Goal: Task Accomplishment & Management: Manage account settings

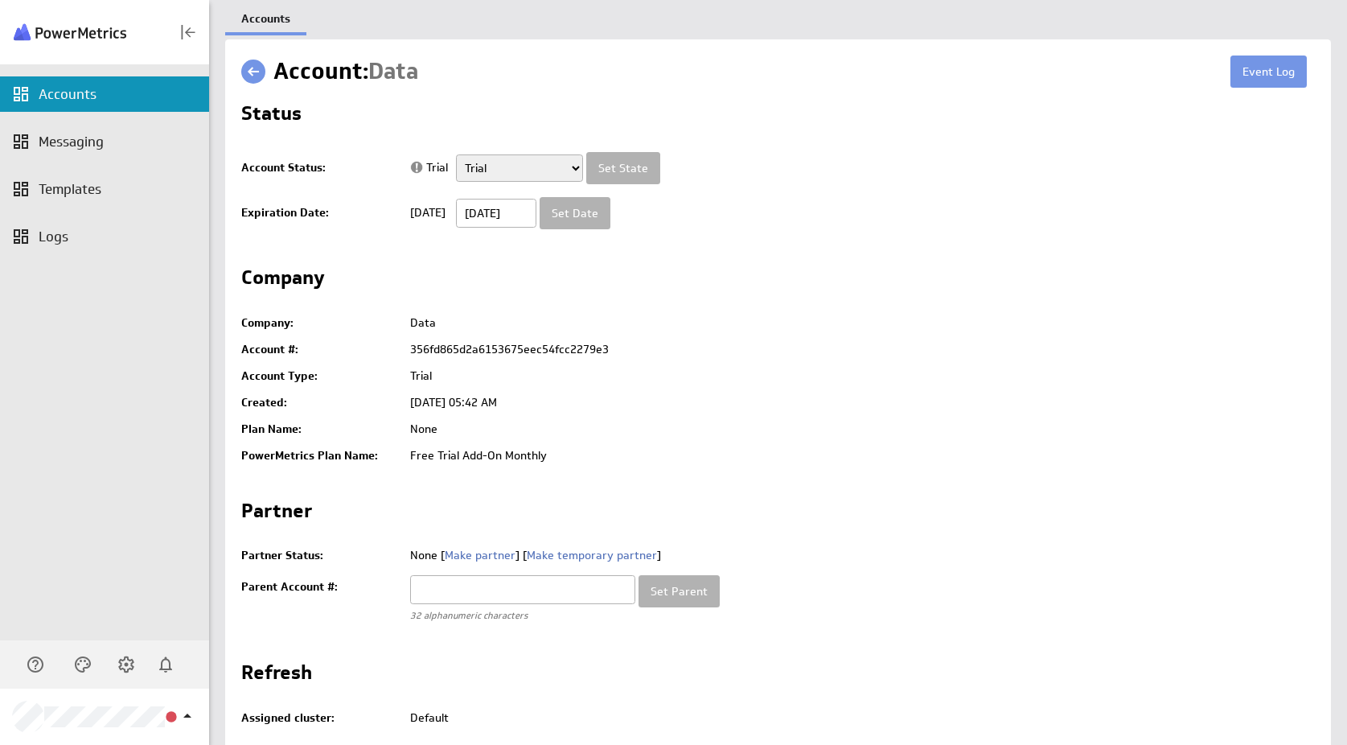
click at [499, 593] on input "text" at bounding box center [522, 589] width 225 height 29
paste input "65159fa0a6cf9a9f392347200c26ff49"
type input "65159fa0a6cf9a9f392347200c26ff49"
click at [675, 593] on input "Set Parent" at bounding box center [679, 591] width 81 height 32
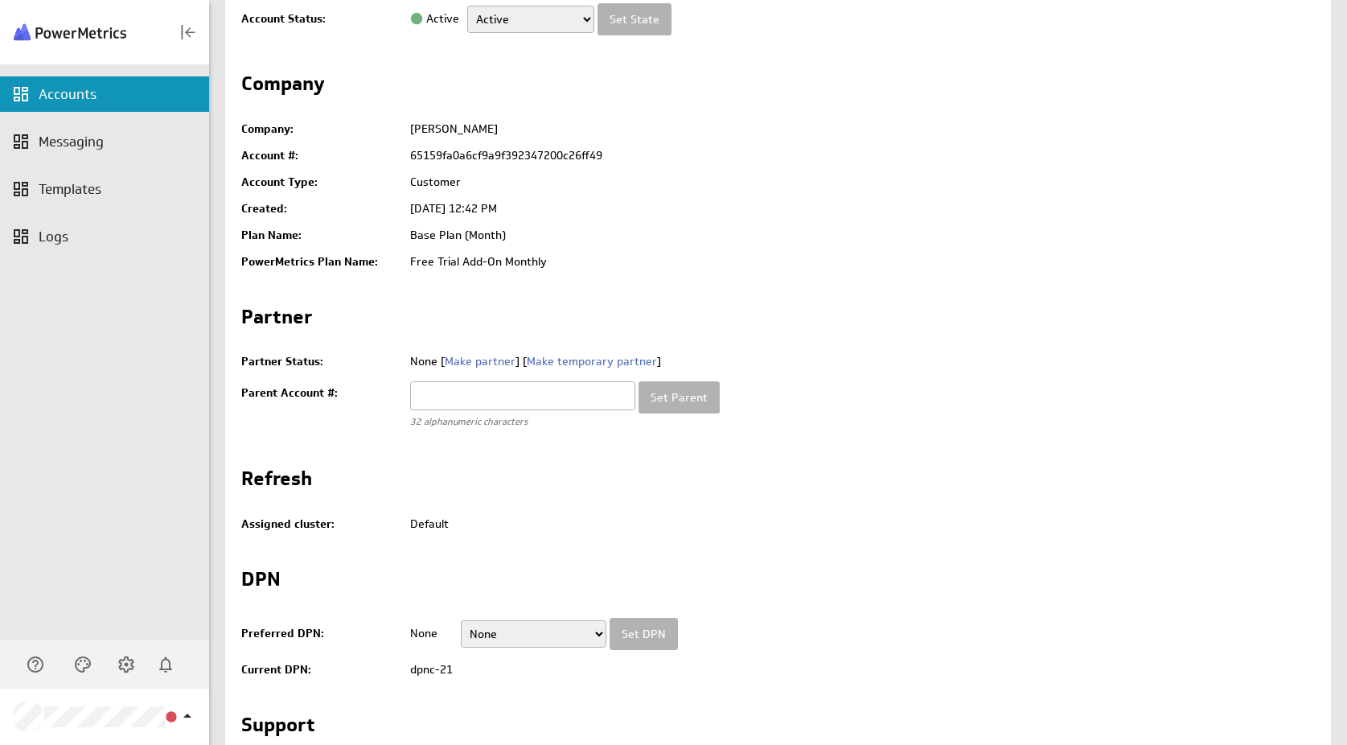
scroll to position [161, 0]
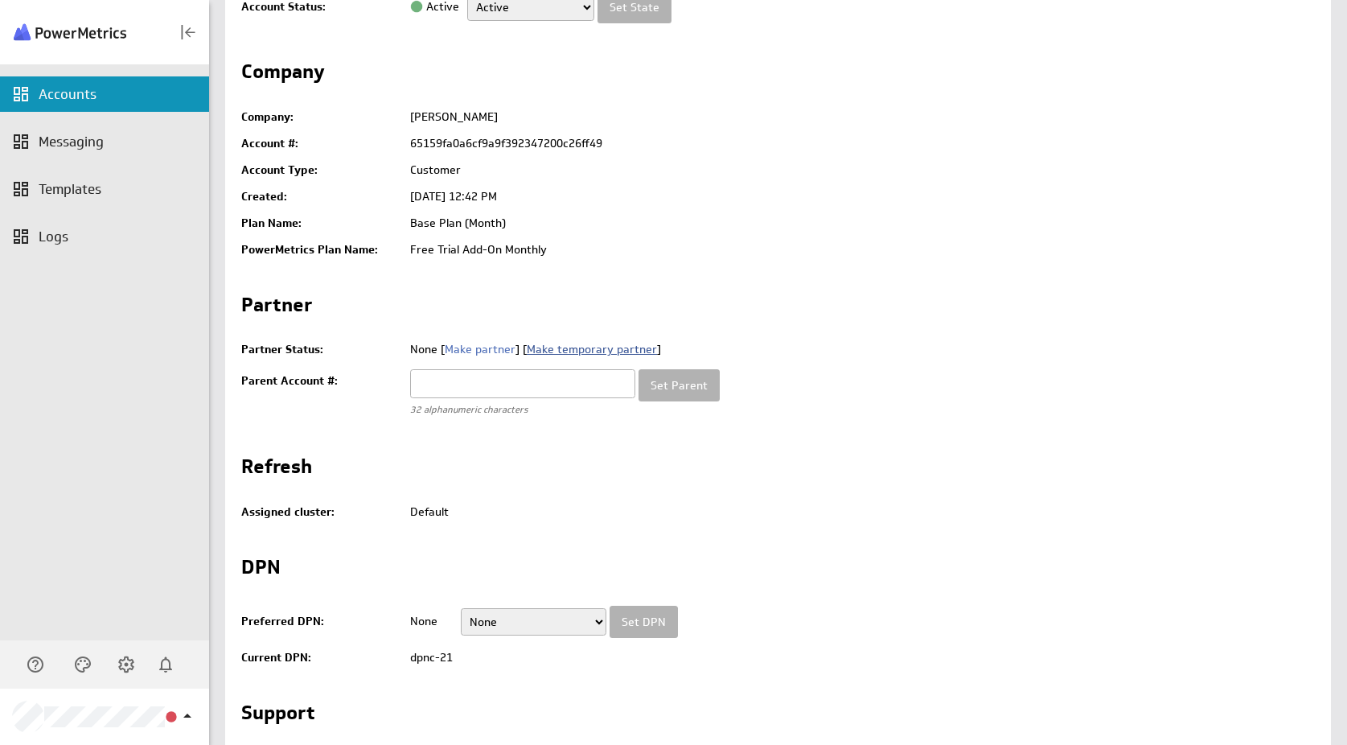
click at [566, 347] on link "Make temporary partner" at bounding box center [592, 349] width 130 height 14
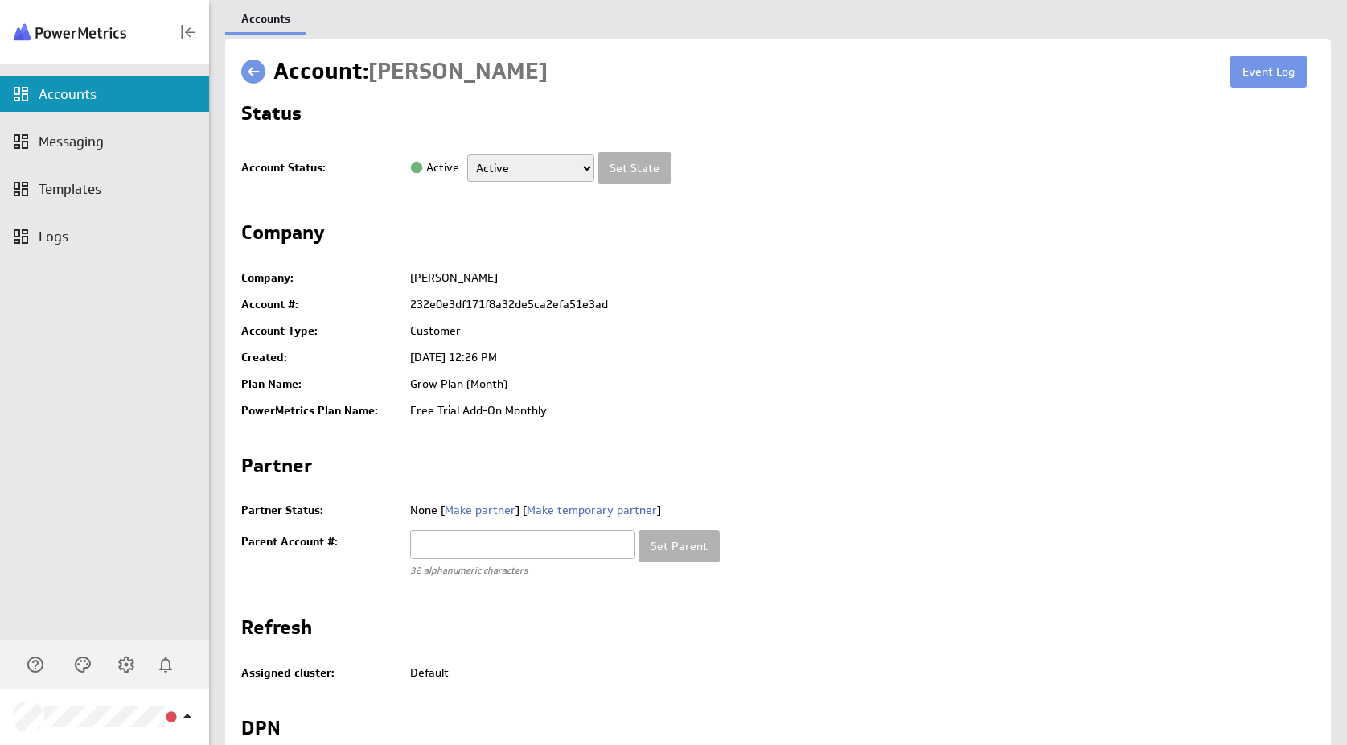
click at [484, 550] on input "text" at bounding box center [522, 544] width 225 height 29
paste input "65159fa0a6cf9a9f392347200c26ff49"
type input "65159fa0a6cf9a9f392347200c26ff49"
click at [666, 547] on input "Set Parent" at bounding box center [679, 546] width 81 height 32
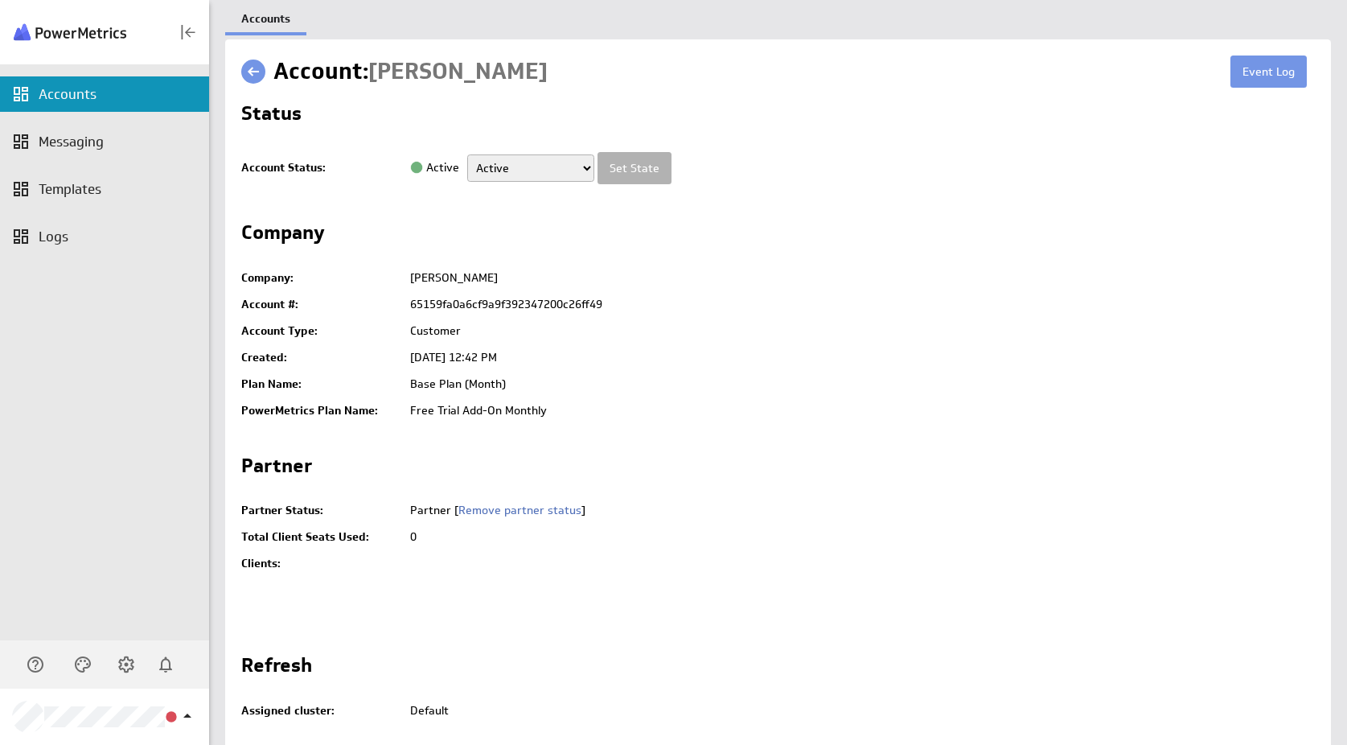
click at [515, 303] on td "65159fa0a6cf9a9f392347200c26ff49" at bounding box center [858, 304] width 913 height 27
copy td "65159fa0a6cf9a9f392347200c26ff49"
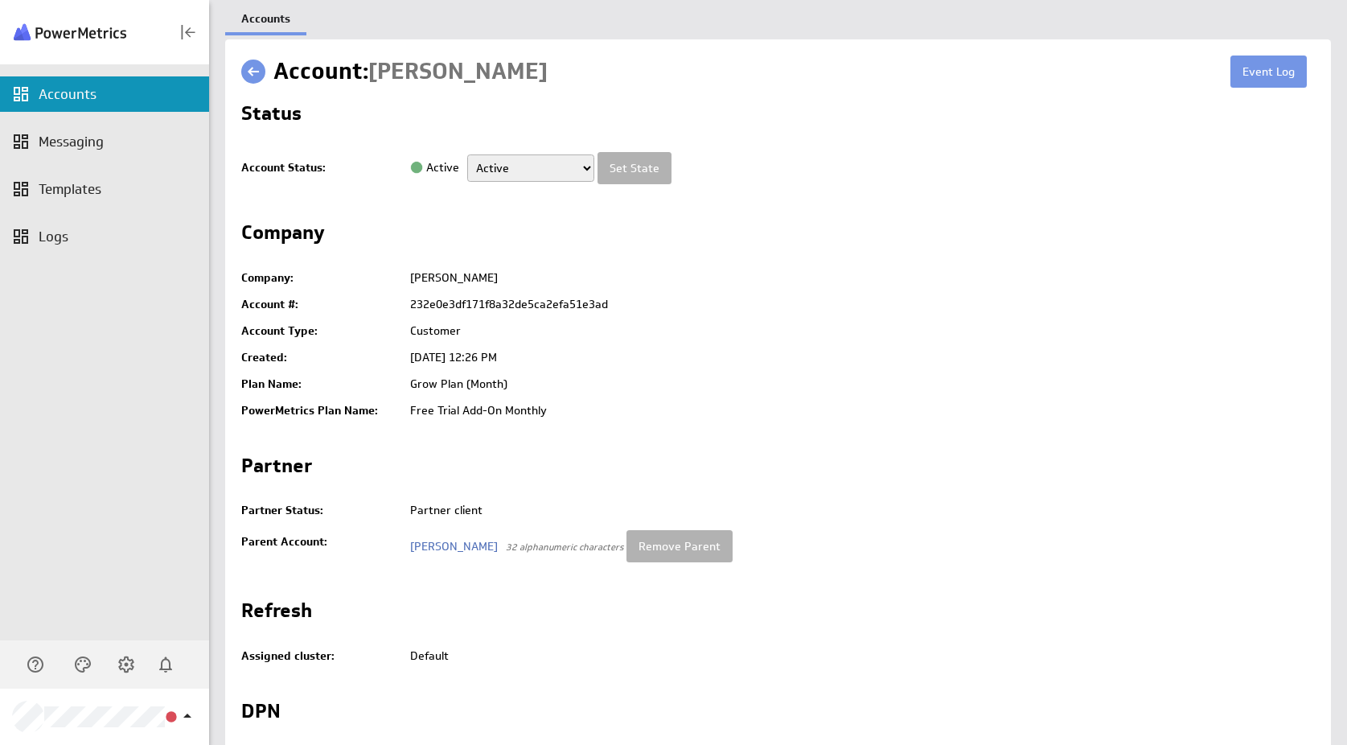
click at [823, 364] on td "[DATE] 12:26 PM" at bounding box center [858, 357] width 913 height 27
